Goal: Task Accomplishment & Management: Complete application form

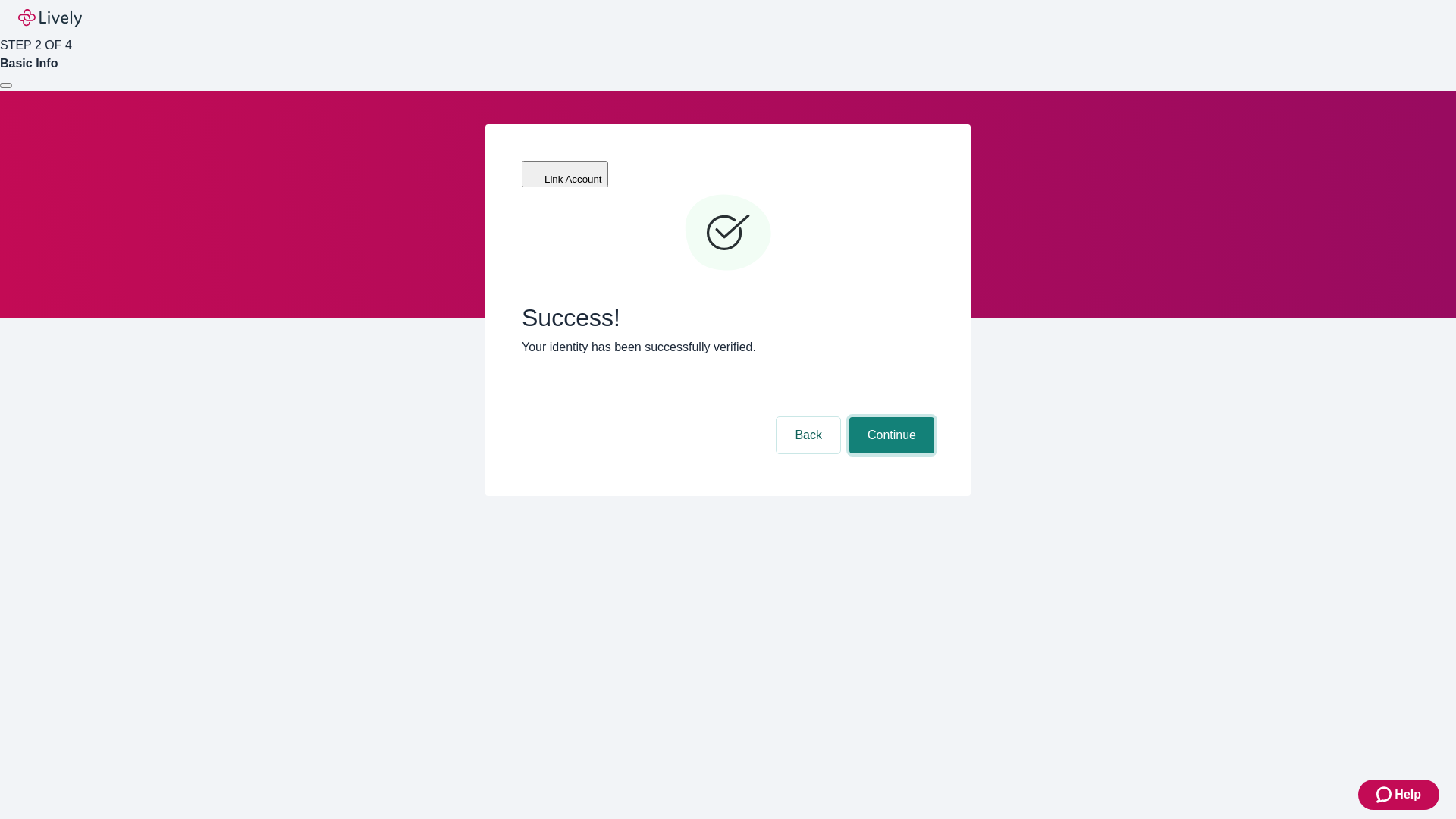
click at [889, 417] on button "Continue" at bounding box center [892, 435] width 85 height 36
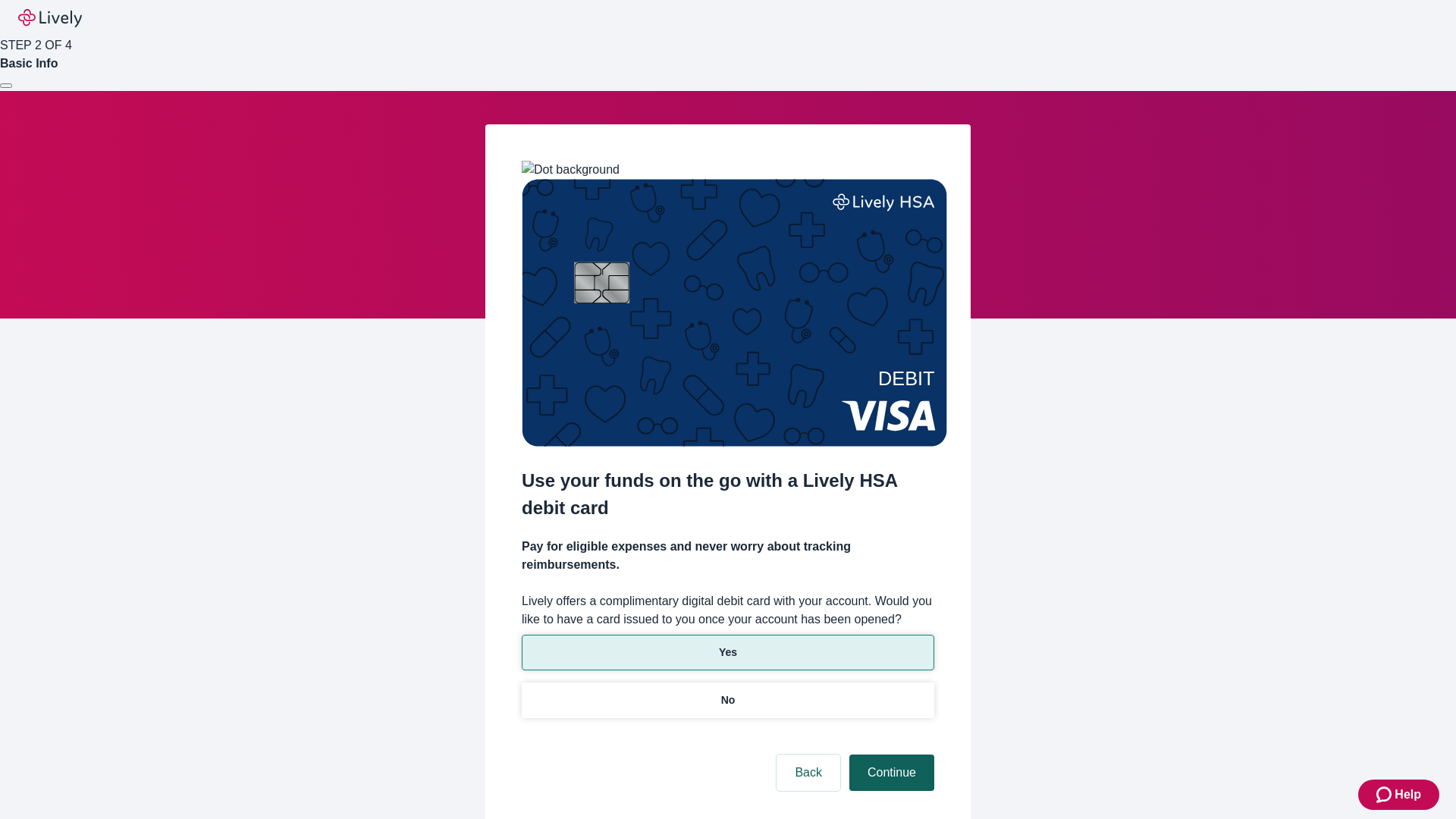
click at [728, 692] on p "No" at bounding box center [728, 700] width 15 height 16
click at [889, 754] on button "Continue" at bounding box center [892, 772] width 85 height 36
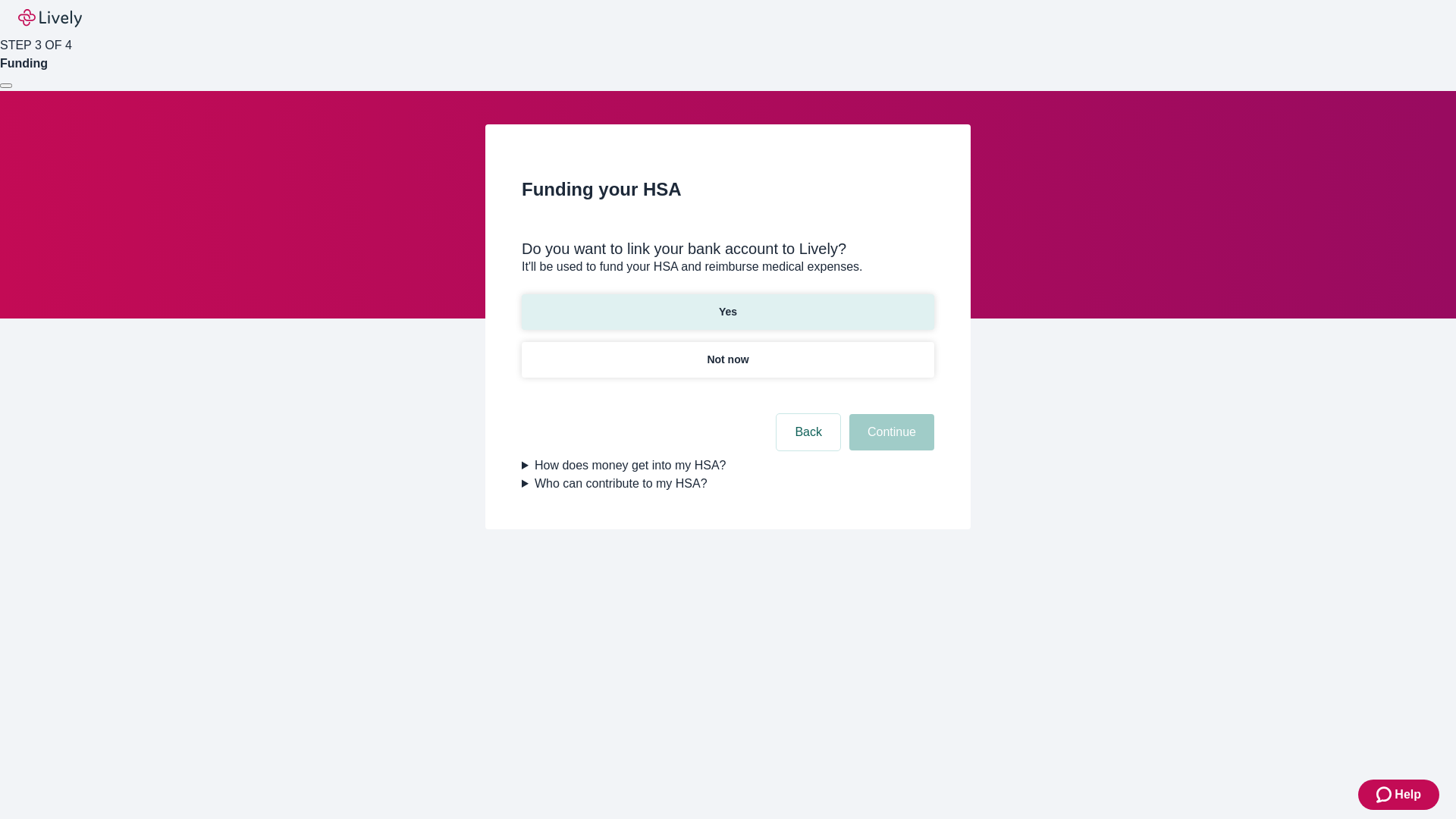
click at [728, 304] on p "Yes" at bounding box center [728, 312] width 19 height 16
click at [889, 414] on button "Continue" at bounding box center [892, 432] width 85 height 36
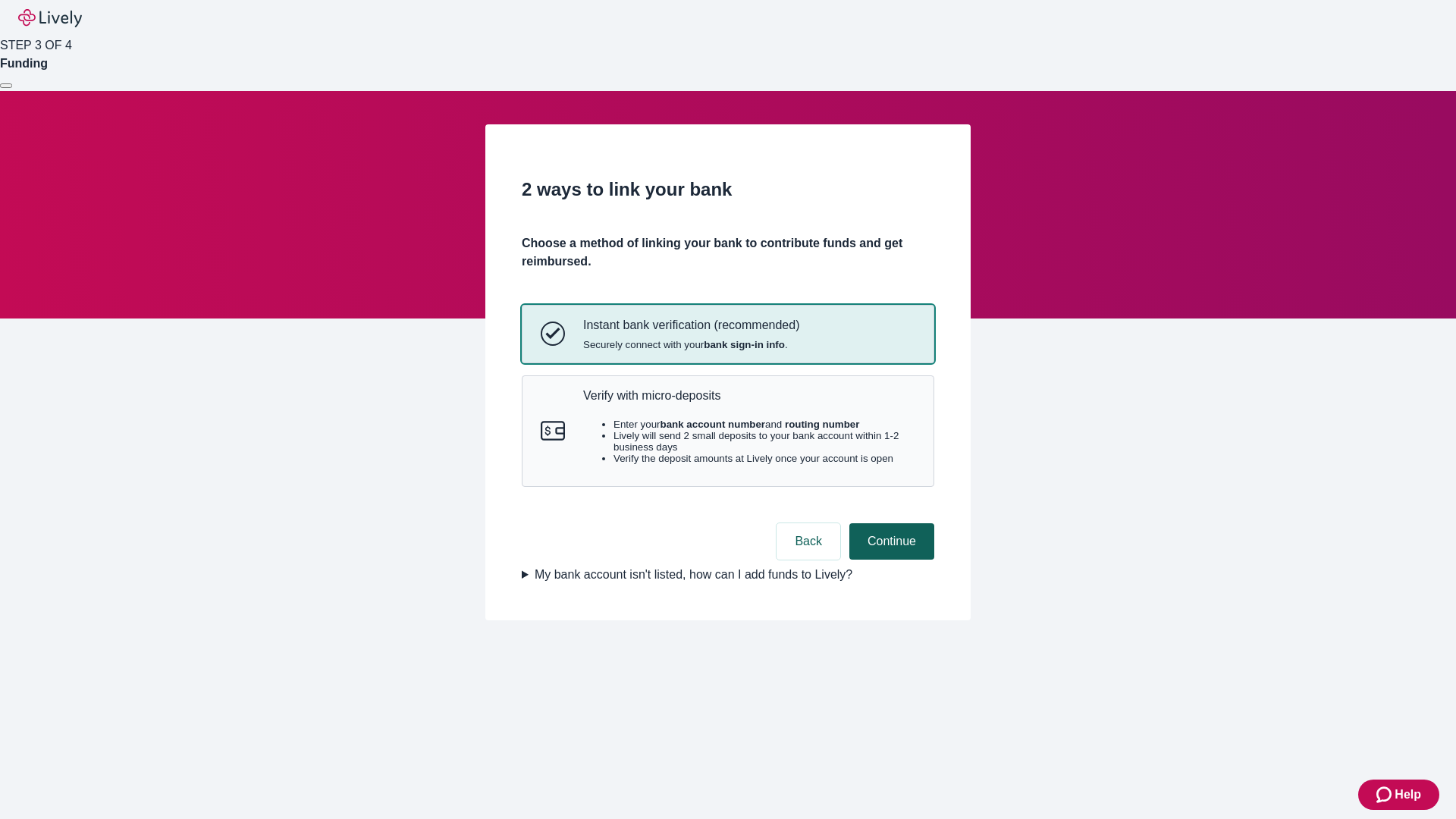
click at [749, 403] on p "Verify with micro-deposits" at bounding box center [749, 395] width 332 height 15
click at [889, 559] on button "Continue" at bounding box center [892, 541] width 85 height 36
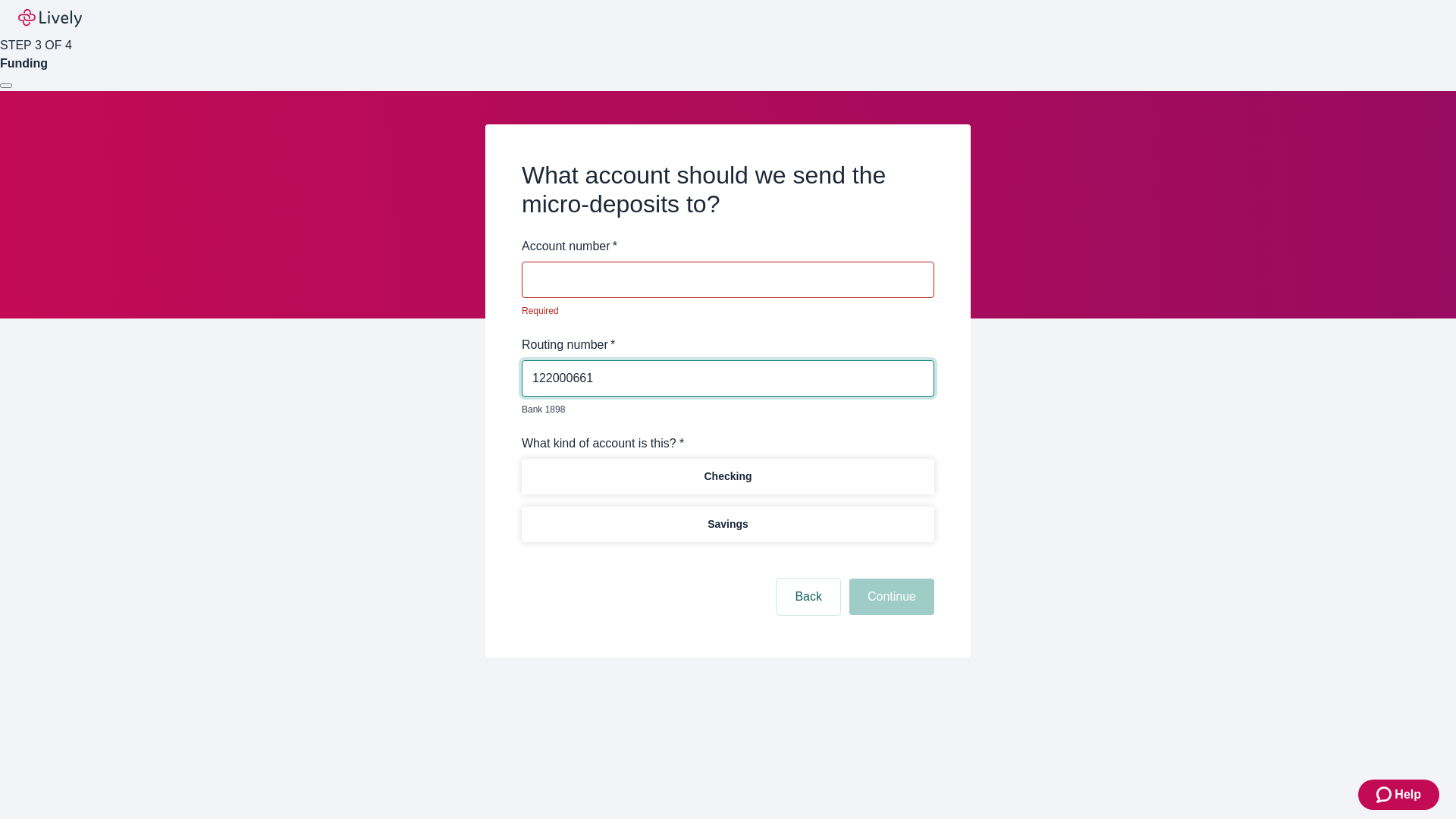
type input "122000661"
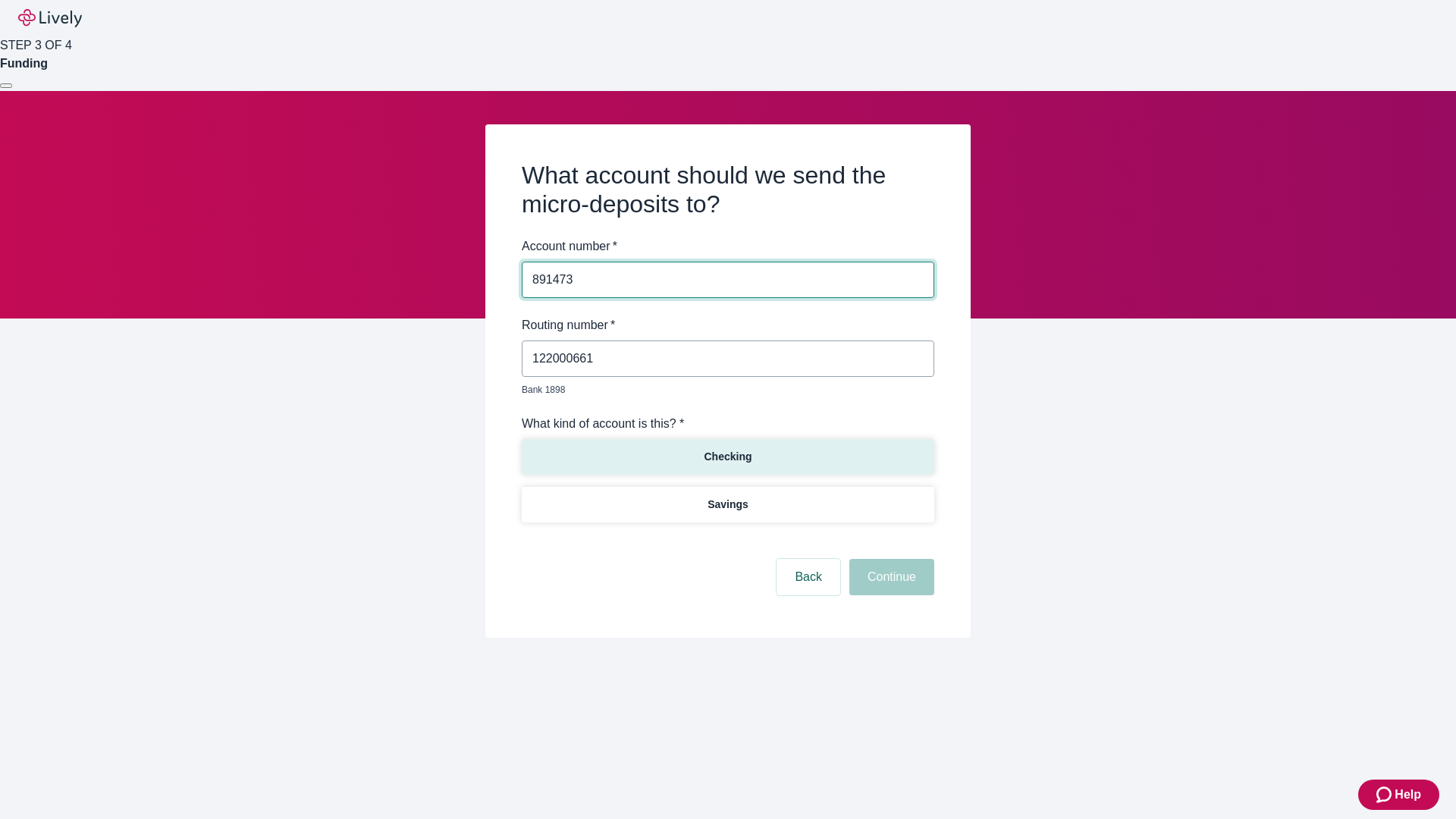
type input "891473"
click at [728, 449] on p "Checking" at bounding box center [727, 457] width 48 height 16
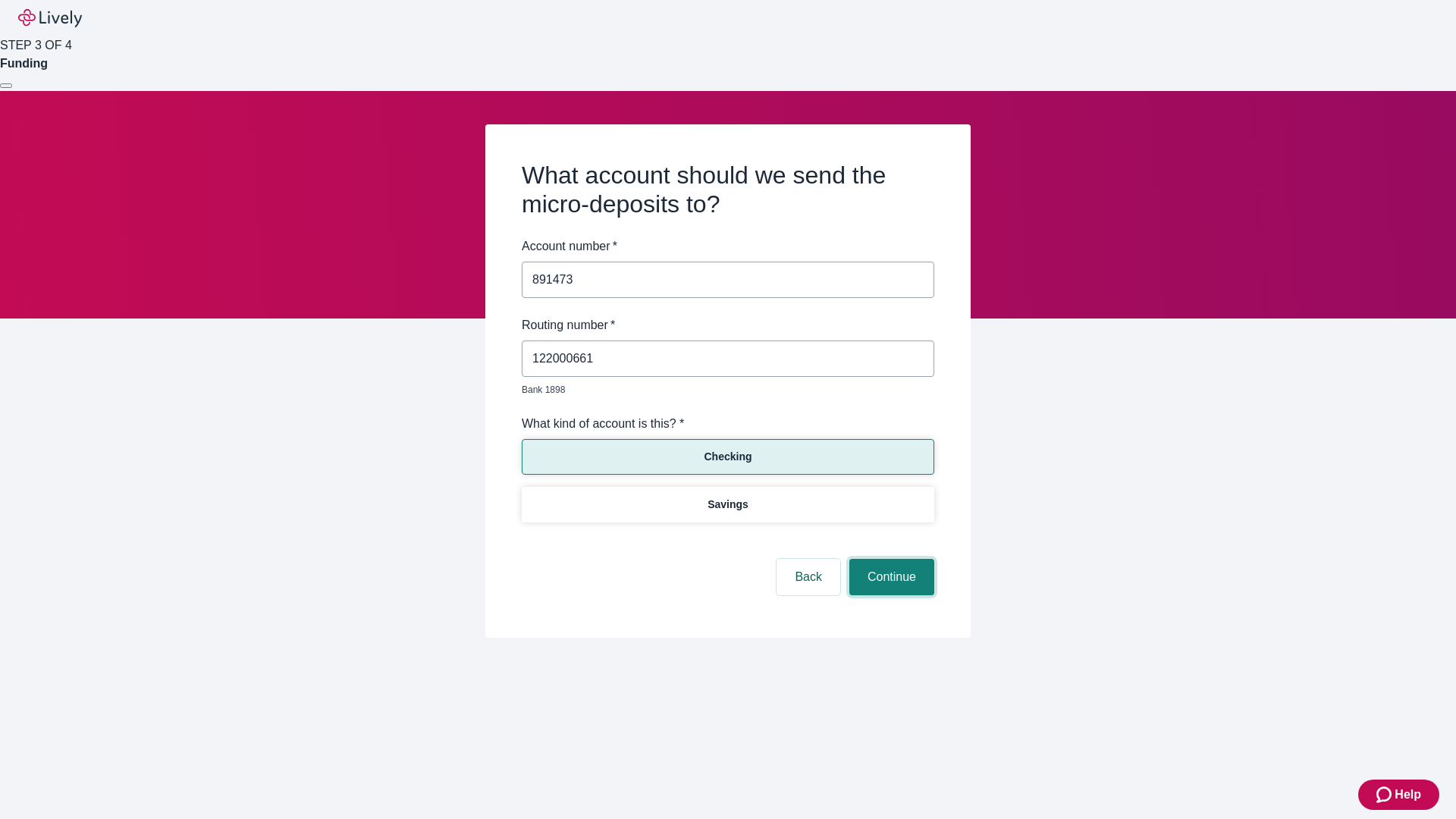
click at [889, 559] on button "Continue" at bounding box center [892, 576] width 85 height 36
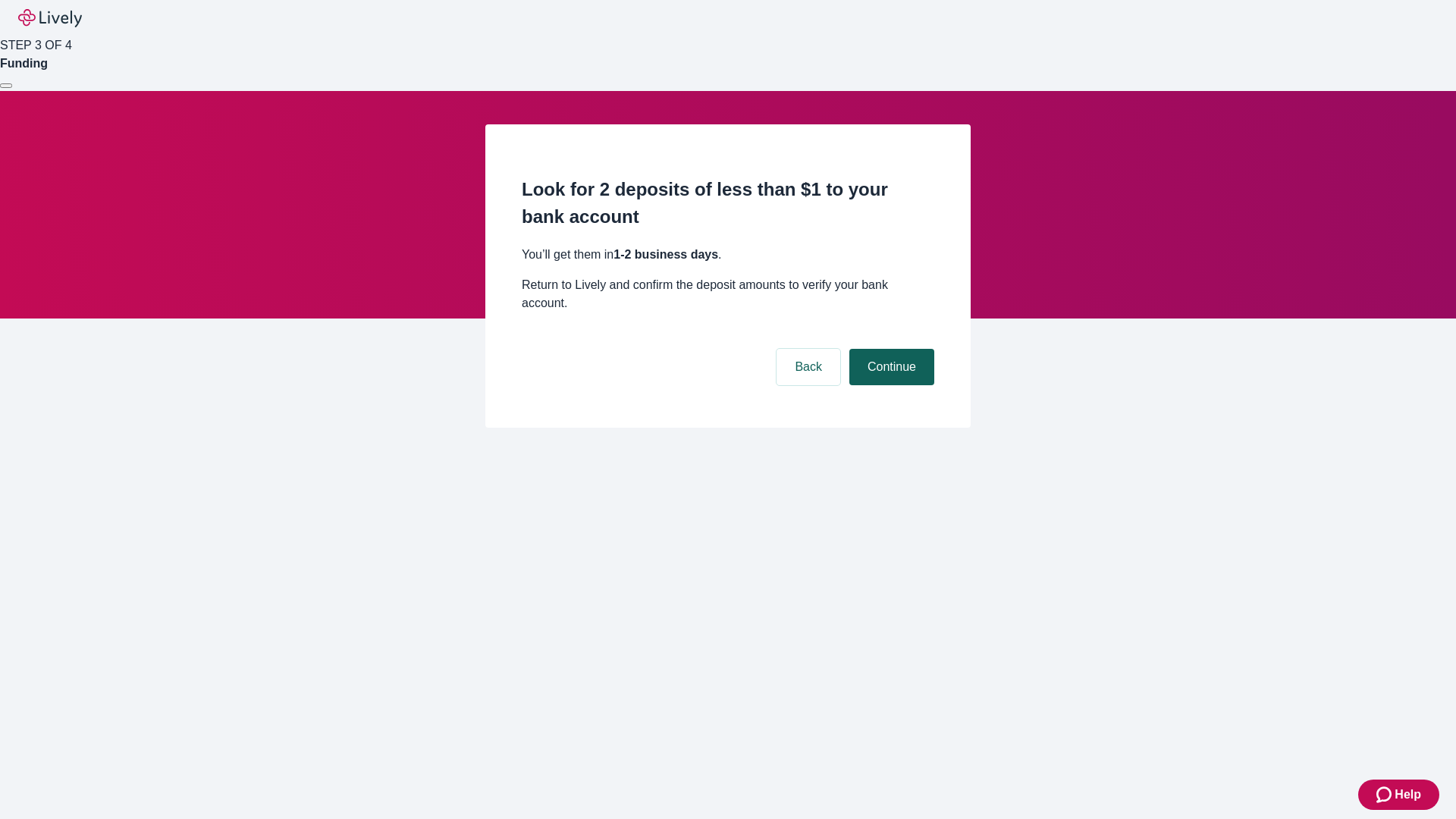
click at [889, 348] on button "Continue" at bounding box center [892, 366] width 85 height 36
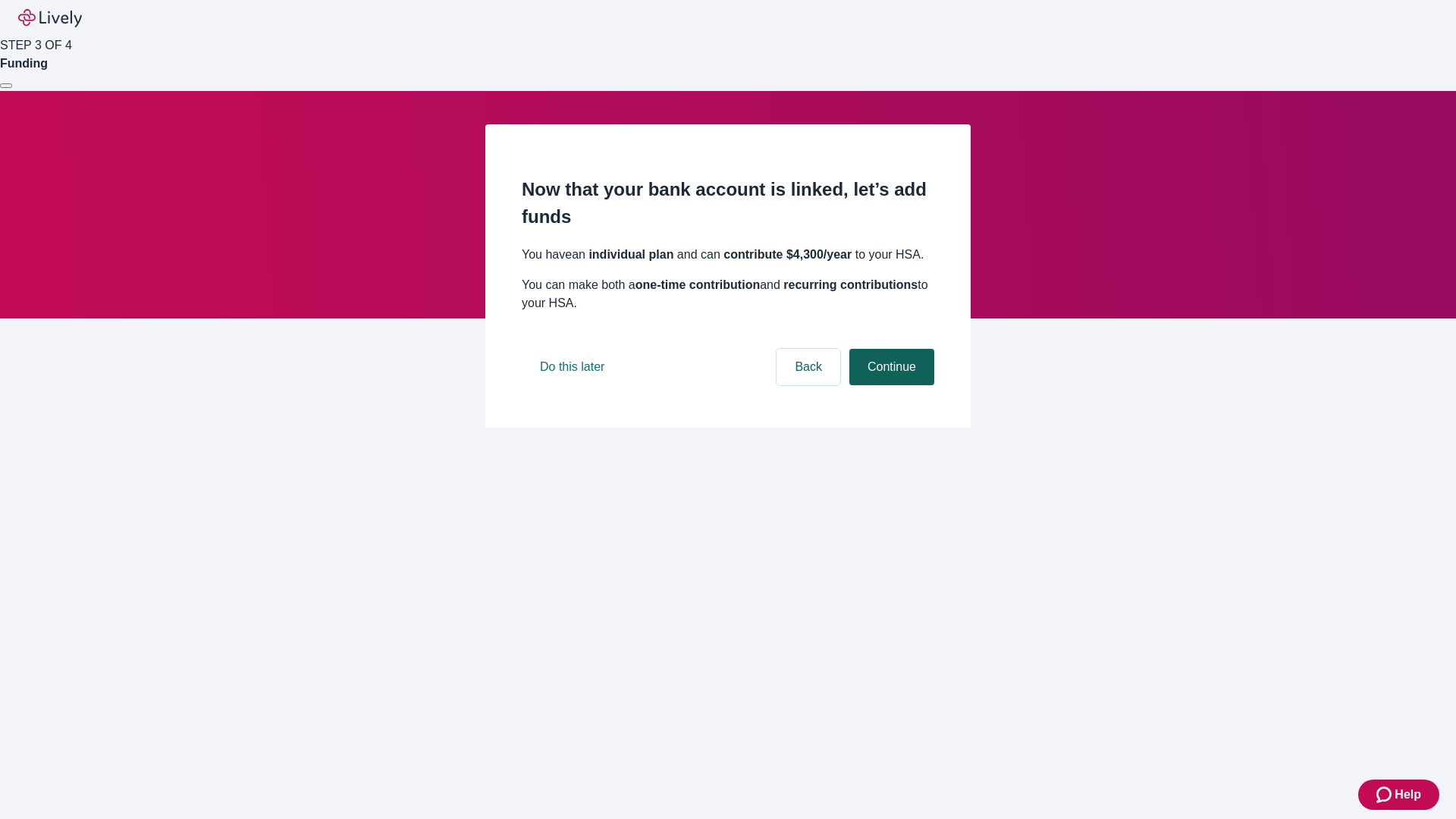
click at [889, 386] on button "Continue" at bounding box center [892, 366] width 85 height 36
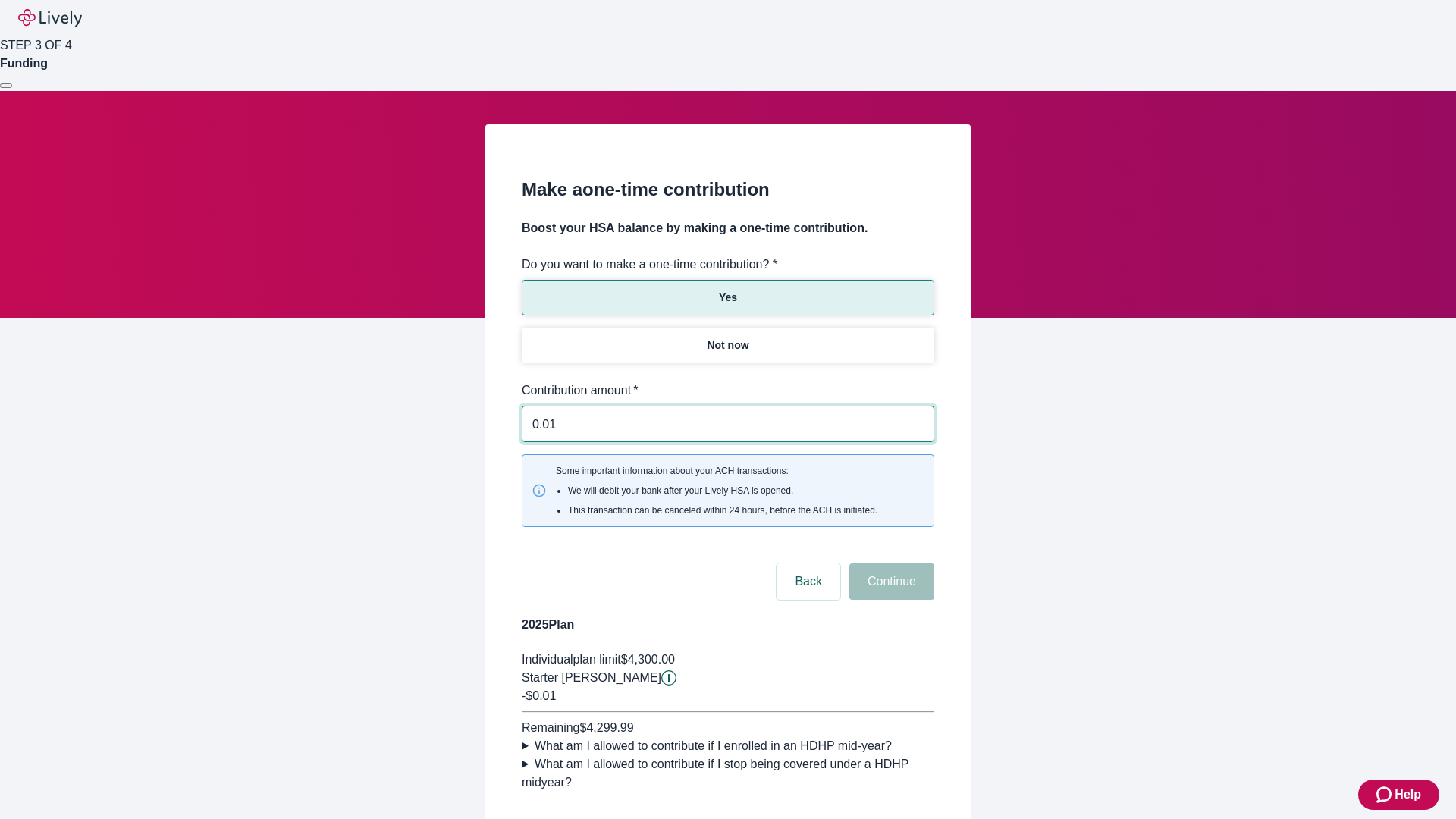
type input "0.01"
click at [889, 564] on button "Continue" at bounding box center [892, 581] width 85 height 36
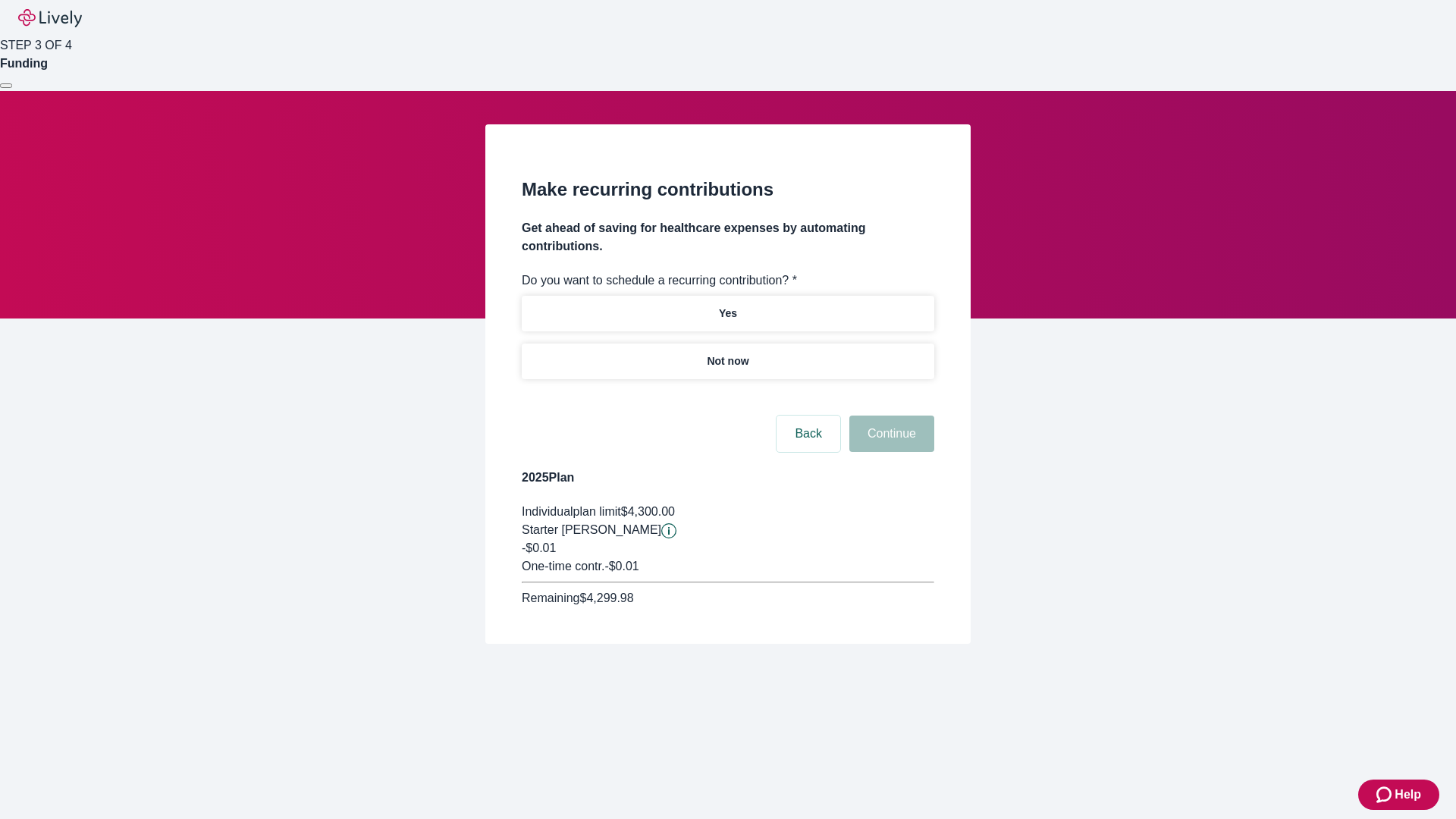
click at [728, 353] on p "Not now" at bounding box center [728, 361] width 42 height 16
click at [889, 416] on button "Continue" at bounding box center [892, 433] width 85 height 36
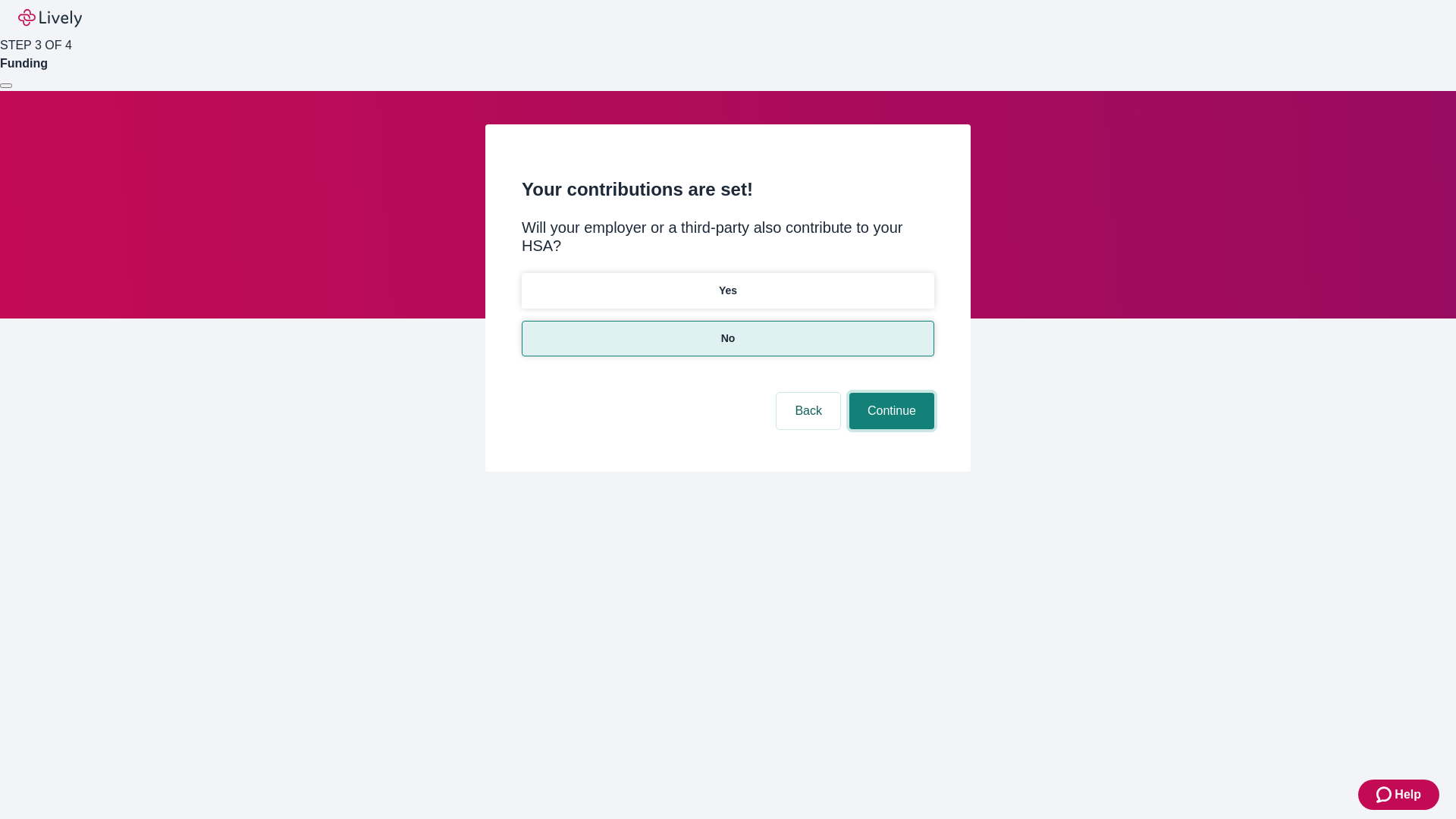
click at [889, 393] on button "Continue" at bounding box center [892, 411] width 85 height 36
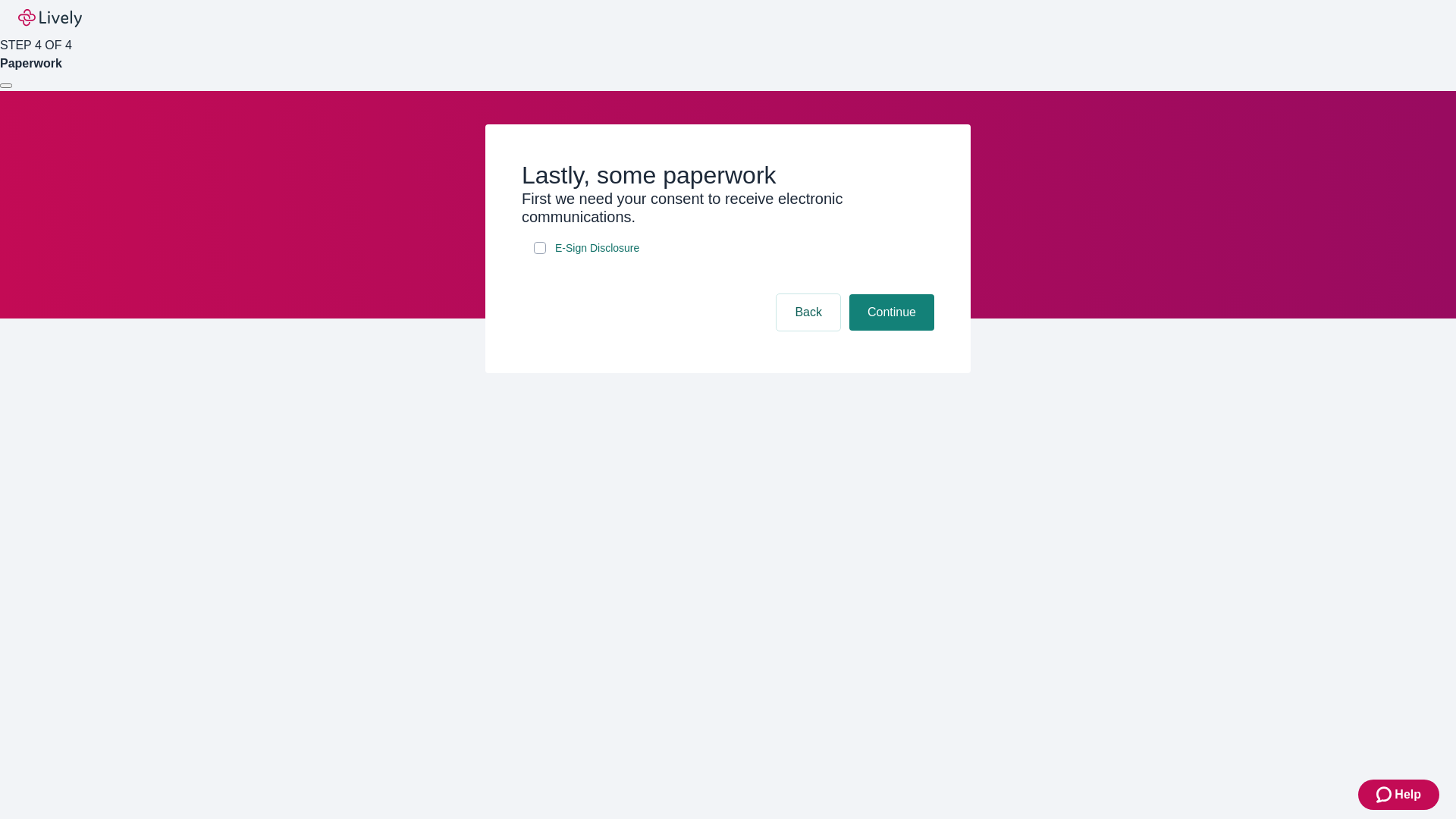
click at [540, 254] on input "E-Sign Disclosure" at bounding box center [539, 247] width 12 height 12
checkbox input "true"
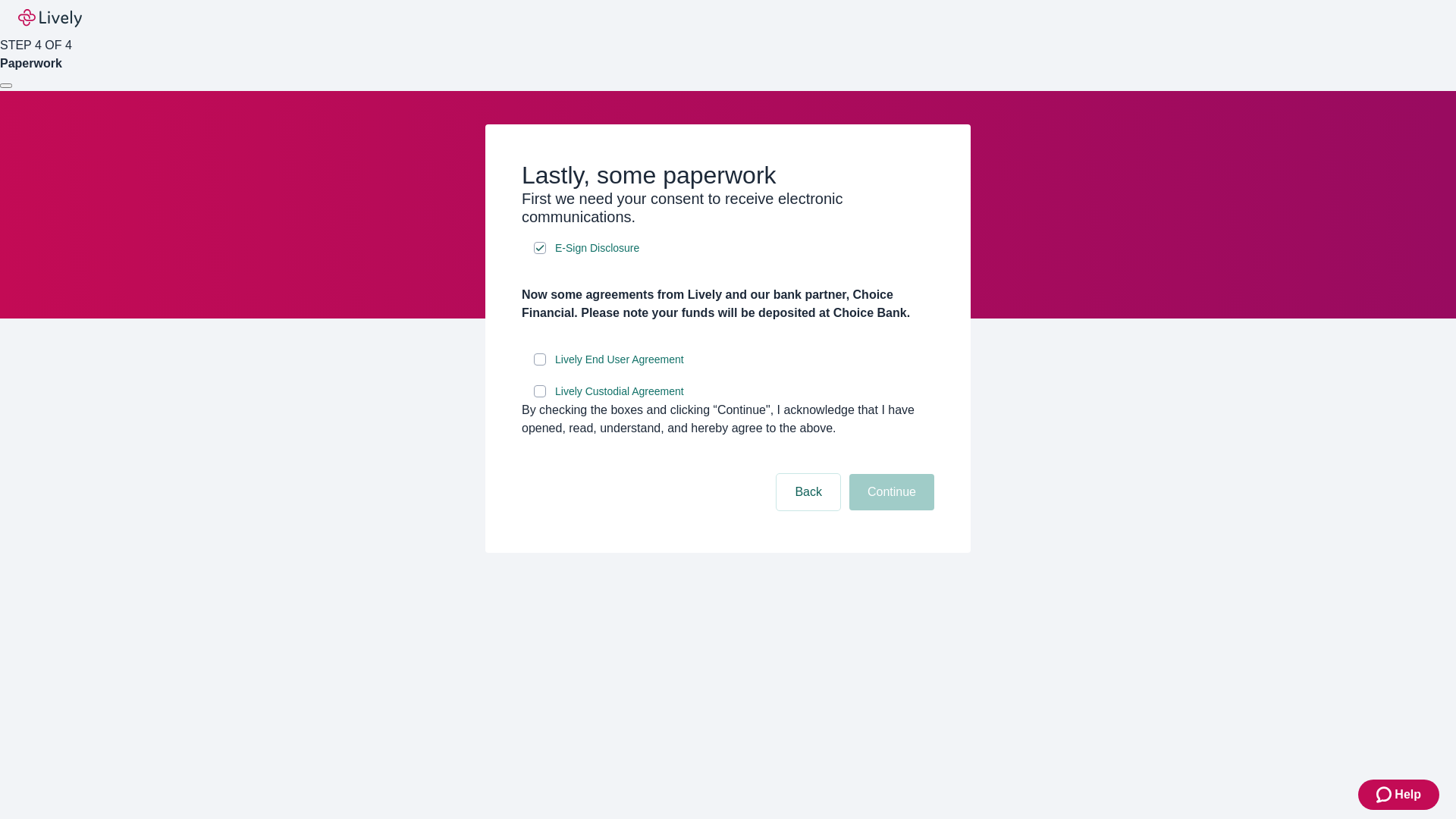
click at [540, 365] on input "Lively End User Agreement" at bounding box center [539, 359] width 12 height 12
checkbox input "true"
click at [540, 398] on input "Lively Custodial Agreement" at bounding box center [539, 391] width 12 height 12
checkbox input "true"
click at [889, 510] on button "Continue" at bounding box center [892, 492] width 85 height 36
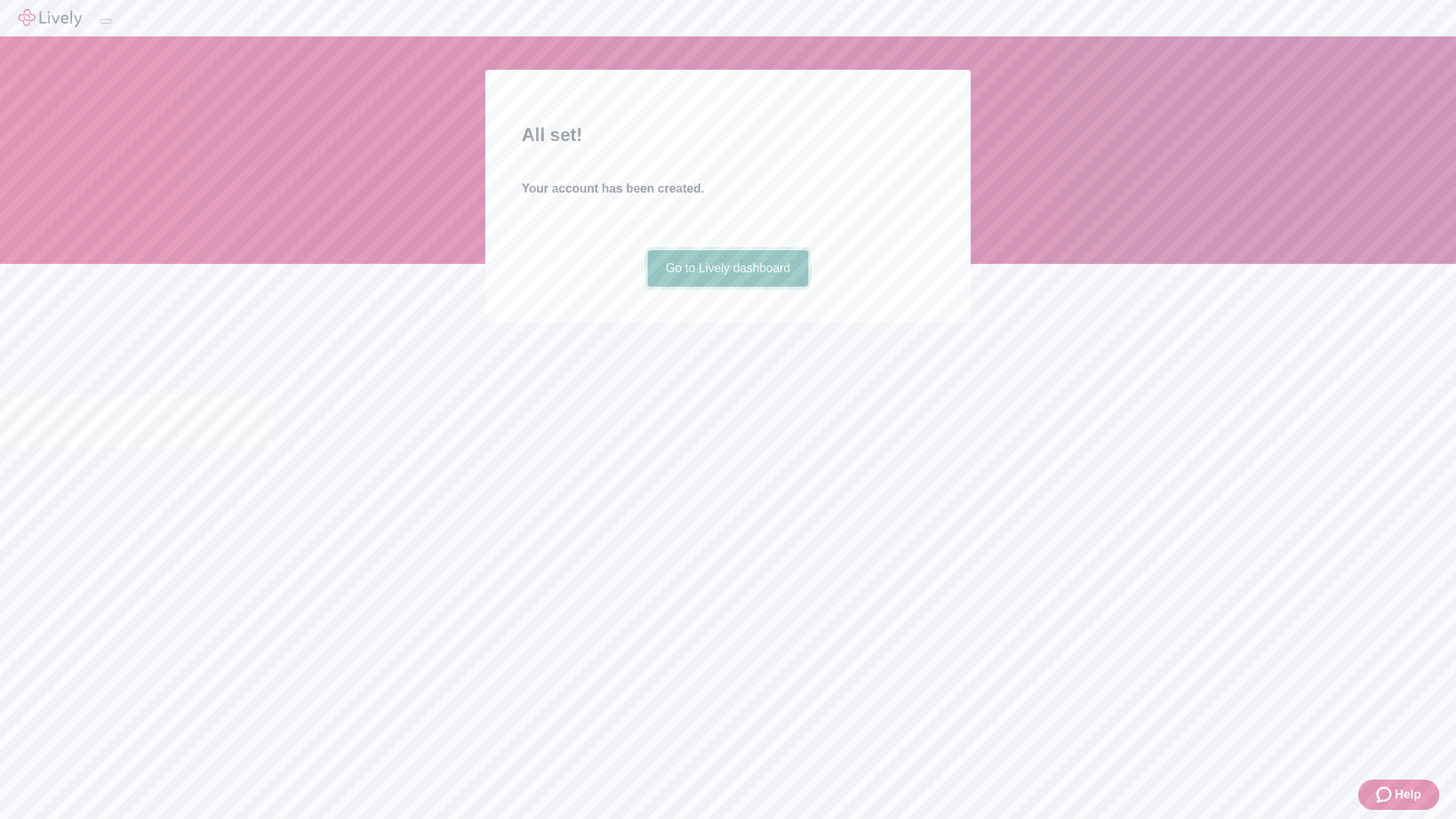
click at [728, 287] on link "Go to Lively dashboard" at bounding box center [728, 268] width 162 height 36
